Goal: Information Seeking & Learning: Learn about a topic

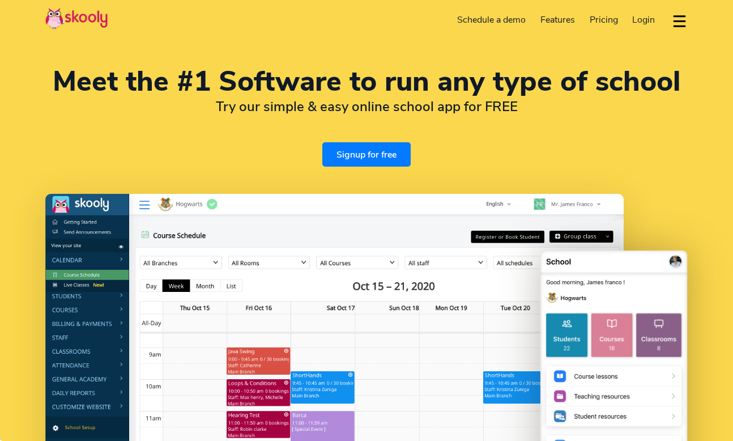
select select "en"
select select "65"
select select "[GEOGRAPHIC_DATA]"
select select "[GEOGRAPHIC_DATA]/[GEOGRAPHIC_DATA]"
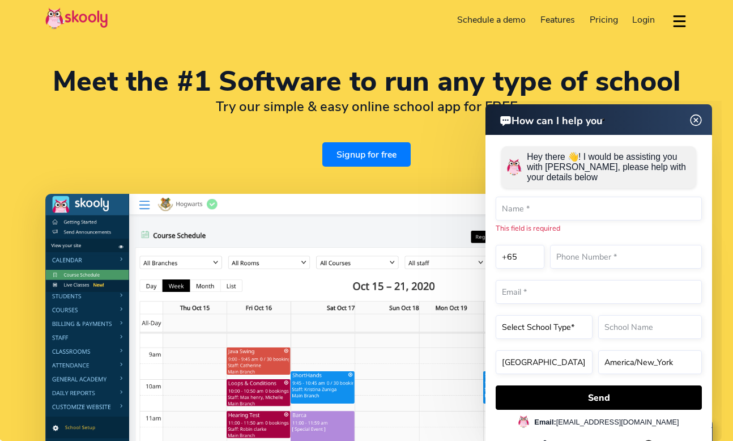
click at [693, 117] on img at bounding box center [696, 120] width 22 height 14
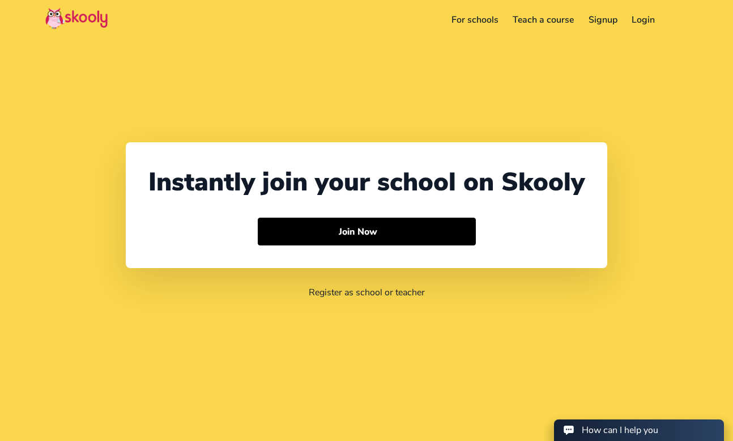
select select "65"
select select "[GEOGRAPHIC_DATA]"
select select "[GEOGRAPHIC_DATA]/[GEOGRAPHIC_DATA]"
click at [471, 20] on link "For schools" at bounding box center [475, 20] width 62 height 18
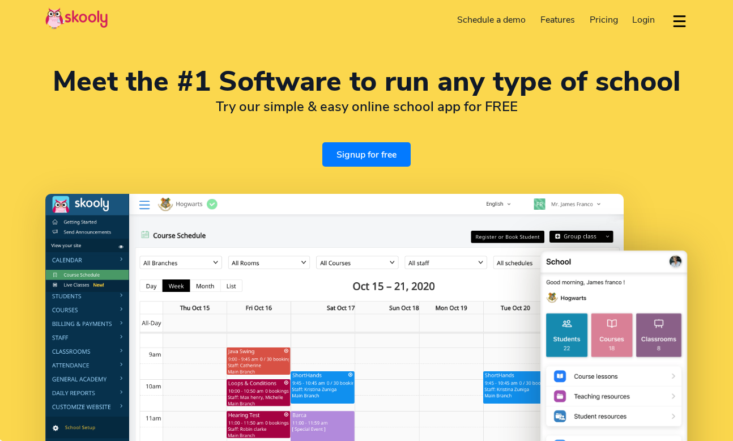
select select "en"
select select "65"
select select "[GEOGRAPHIC_DATA]"
select select "[GEOGRAPHIC_DATA]/[GEOGRAPHIC_DATA]"
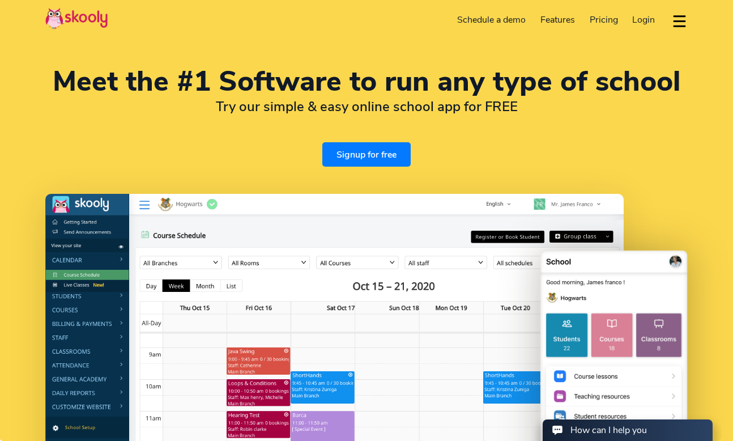
click at [480, 20] on link "Schedule a demo" at bounding box center [491, 20] width 83 height 18
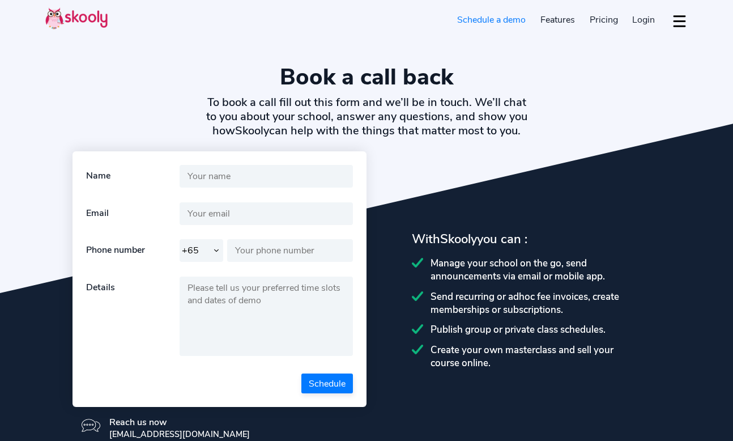
select select "65"
select select "en"
select select "65"
select select "[GEOGRAPHIC_DATA]"
select select "[GEOGRAPHIC_DATA]/[GEOGRAPHIC_DATA]"
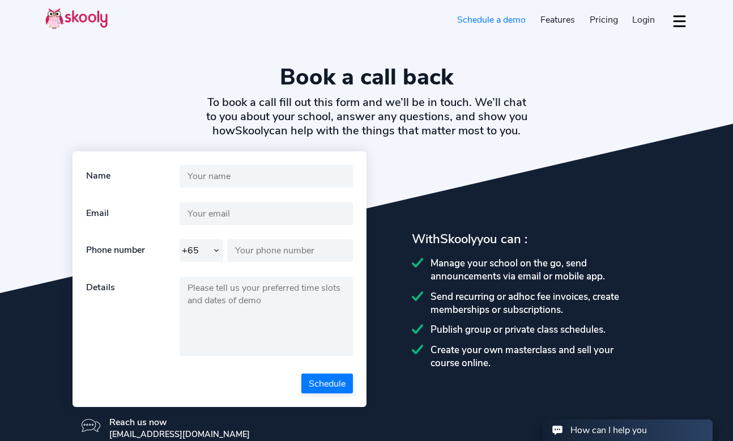
click at [601, 19] on span "Pricing" at bounding box center [603, 20] width 28 height 12
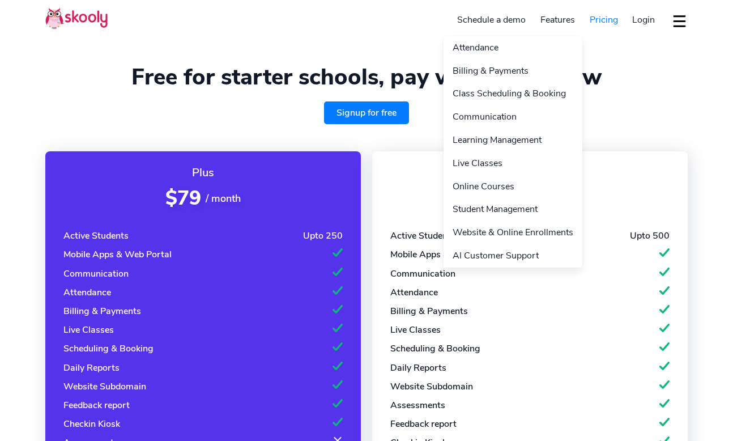
select select "en"
select select "65"
select select "Singapore"
select select "Asia/Singapore"
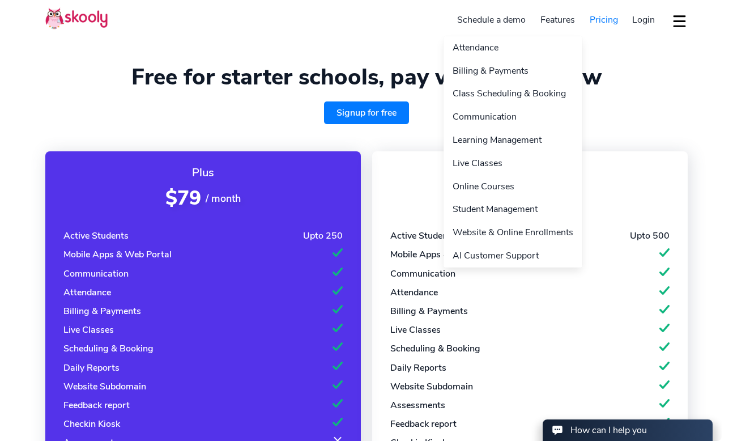
click at [563, 24] on link "Features" at bounding box center [557, 20] width 49 height 18
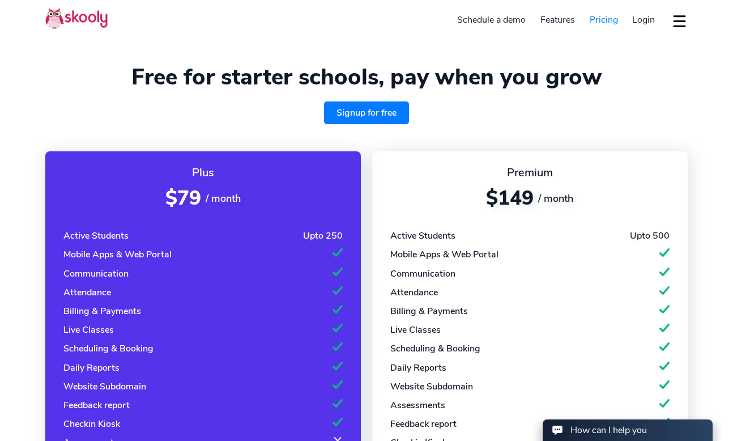
click at [485, 23] on link "Schedule a demo" at bounding box center [491, 20] width 83 height 18
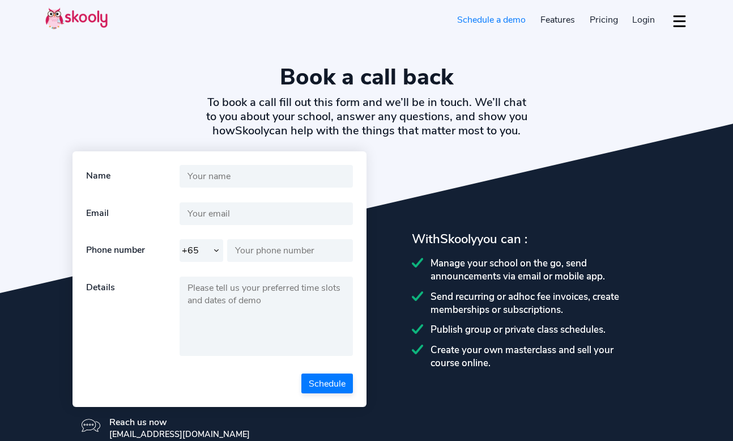
select select "65"
select select "en"
select select "65"
select select "Singapore"
select select "Asia/Singapore"
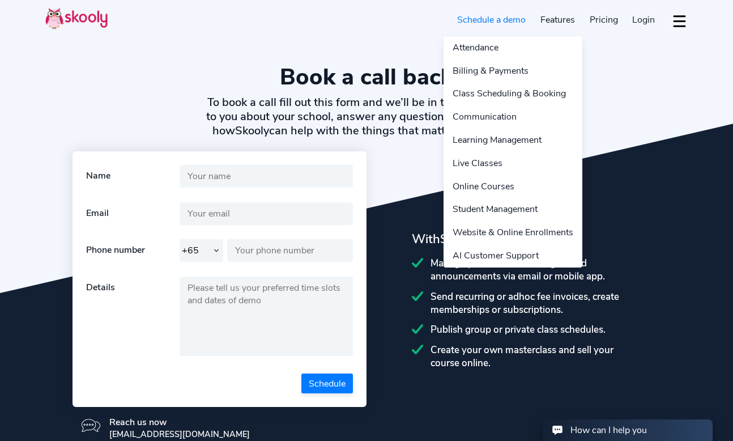
click at [539, 20] on link "Features" at bounding box center [557, 20] width 49 height 18
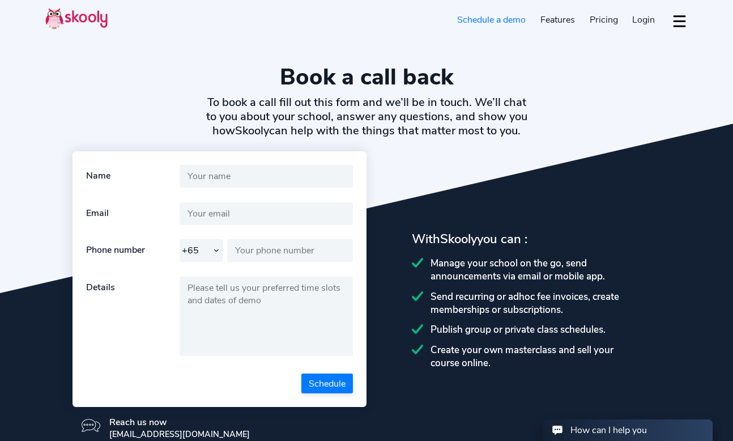
click at [621, 20] on link "Pricing" at bounding box center [603, 20] width 43 height 18
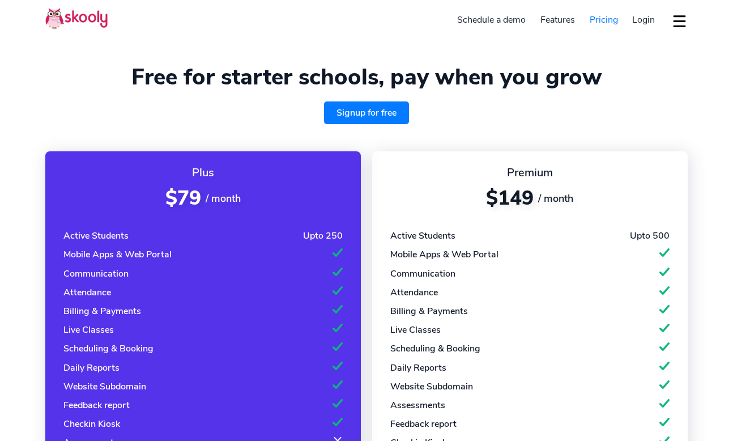
select select "en"
select select "65"
select select "[GEOGRAPHIC_DATA]"
select select "[GEOGRAPHIC_DATA]/[GEOGRAPHIC_DATA]"
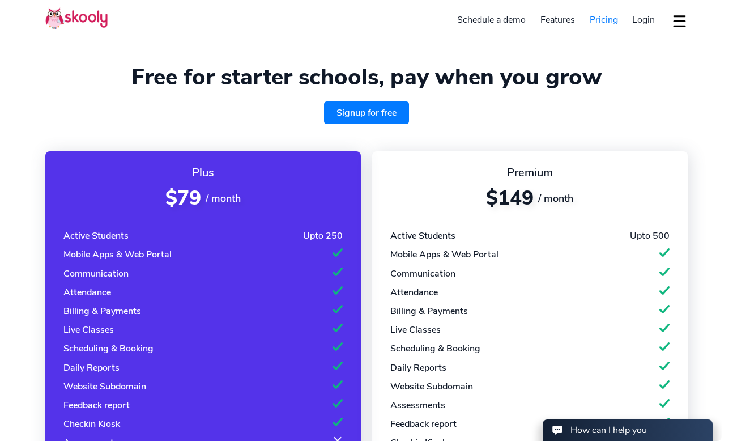
click at [646, 17] on span "Login" at bounding box center [643, 20] width 23 height 12
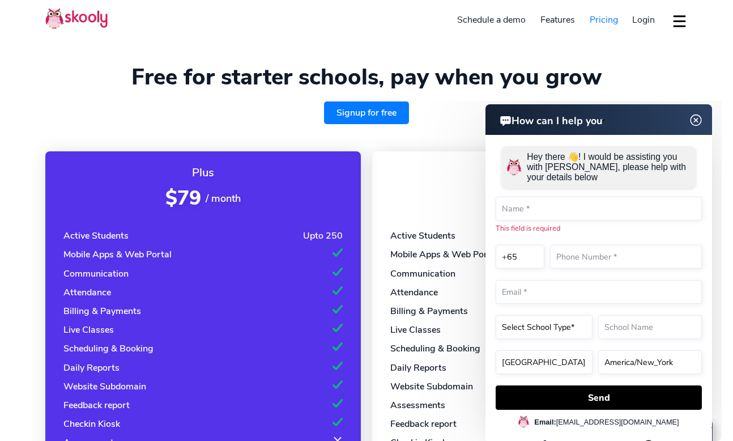
click at [700, 124] on img at bounding box center [696, 120] width 22 height 14
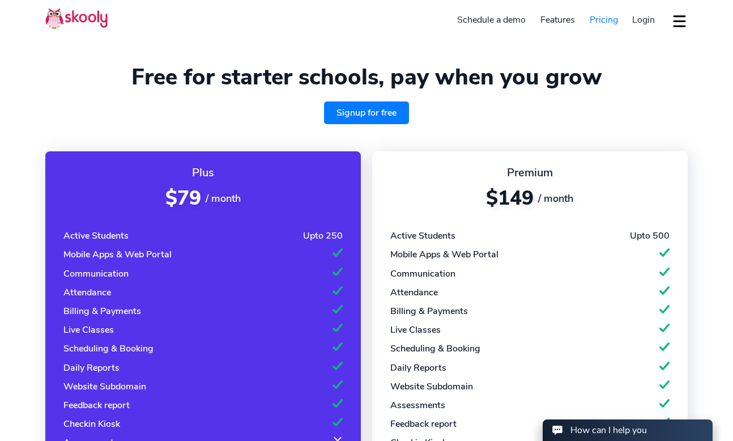
click at [91, 20] on img at bounding box center [76, 18] width 62 height 22
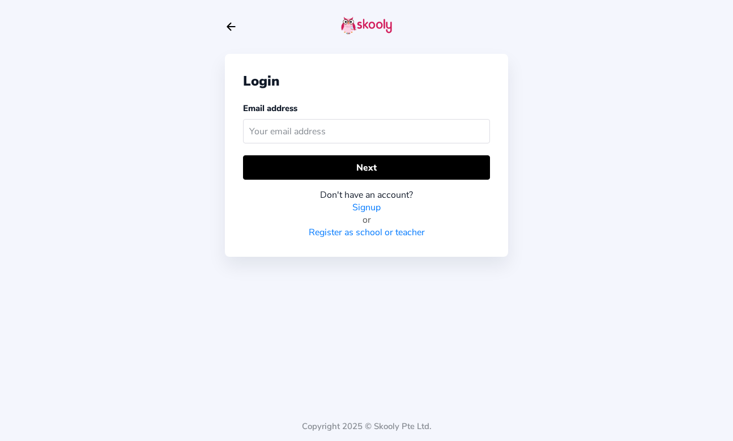
click at [230, 27] on icon "arrow back outline" at bounding box center [231, 26] width 8 height 7
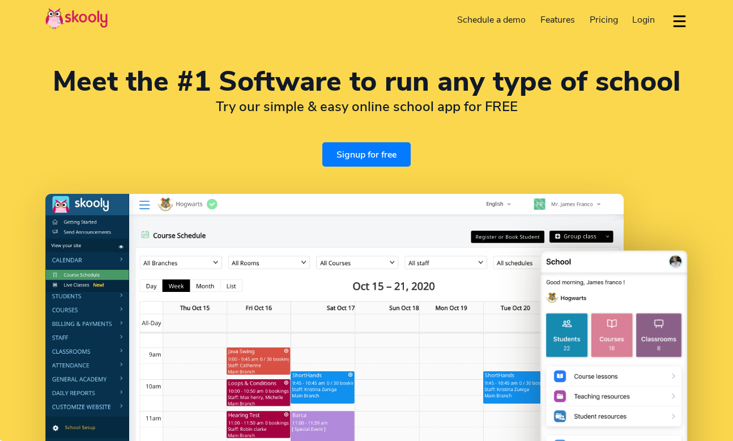
select select "en"
select select "65"
select select "[GEOGRAPHIC_DATA]"
select select "[GEOGRAPHIC_DATA]/[GEOGRAPHIC_DATA]"
